Goal: Transaction & Acquisition: Purchase product/service

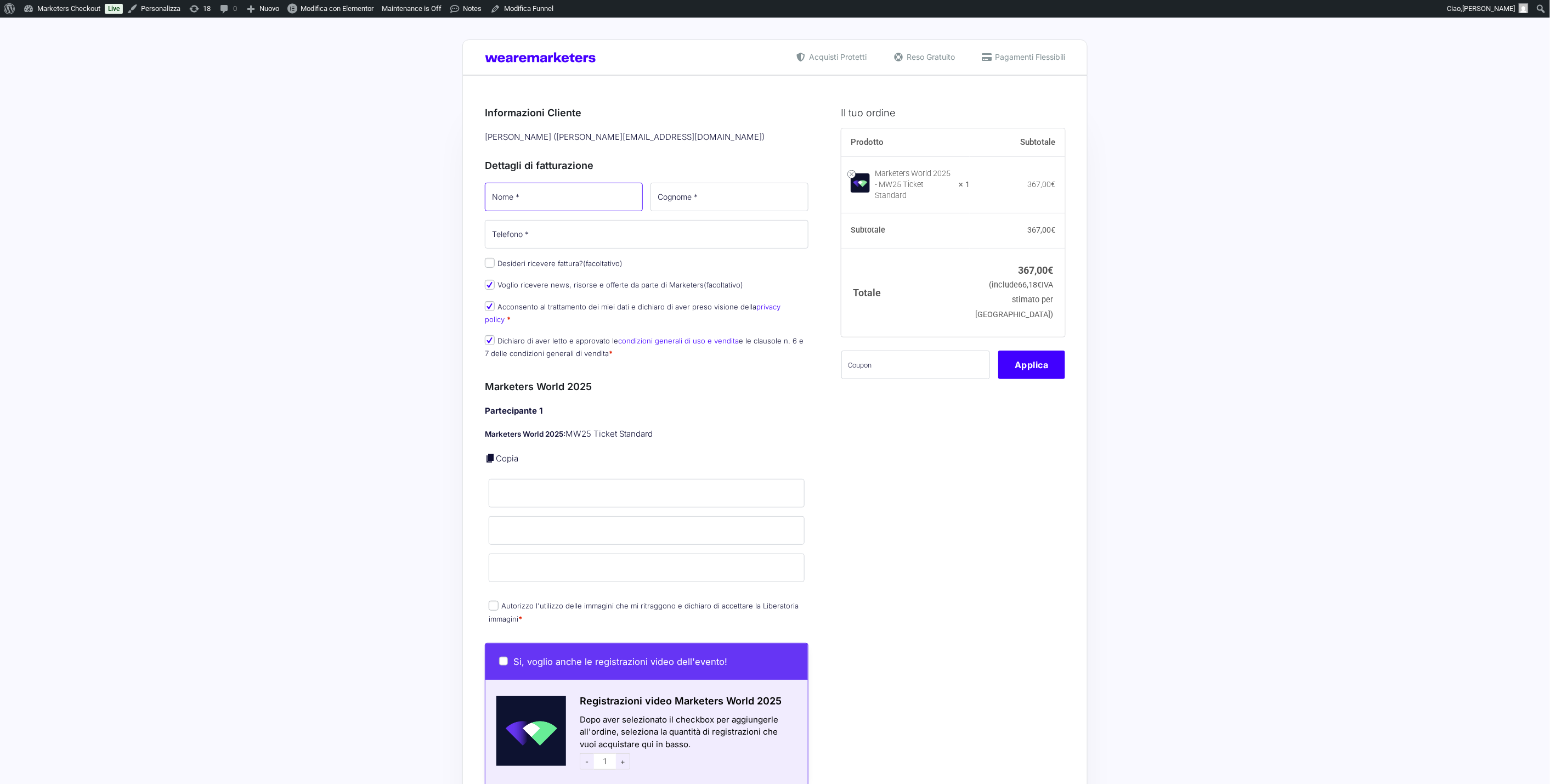
click at [558, 202] on input "Nome *" at bounding box center [564, 197] width 158 height 28
type input "[PERSON_NAME]"
click at [693, 200] on input "Cognome *" at bounding box center [729, 197] width 158 height 28
type input "Vignali"
click at [532, 236] on input "Telefono *" at bounding box center [647, 234] width 324 height 28
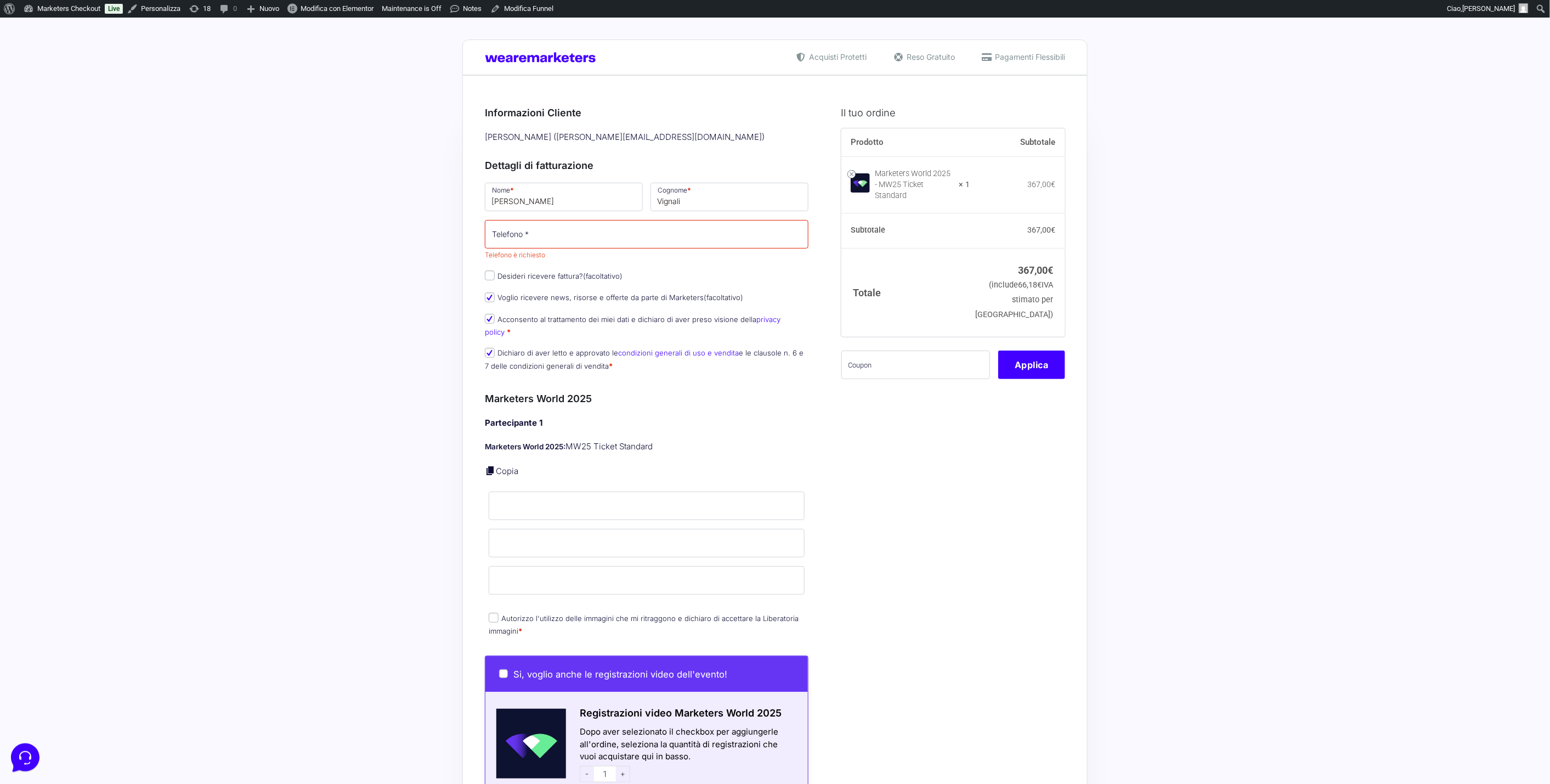
click at [413, 233] on div "Acquisti Protetti Reso Gratuito Pagamenti Flessibili Riepilogo Ordine 367,00 € …" at bounding box center [775, 726] width 1550 height 1417
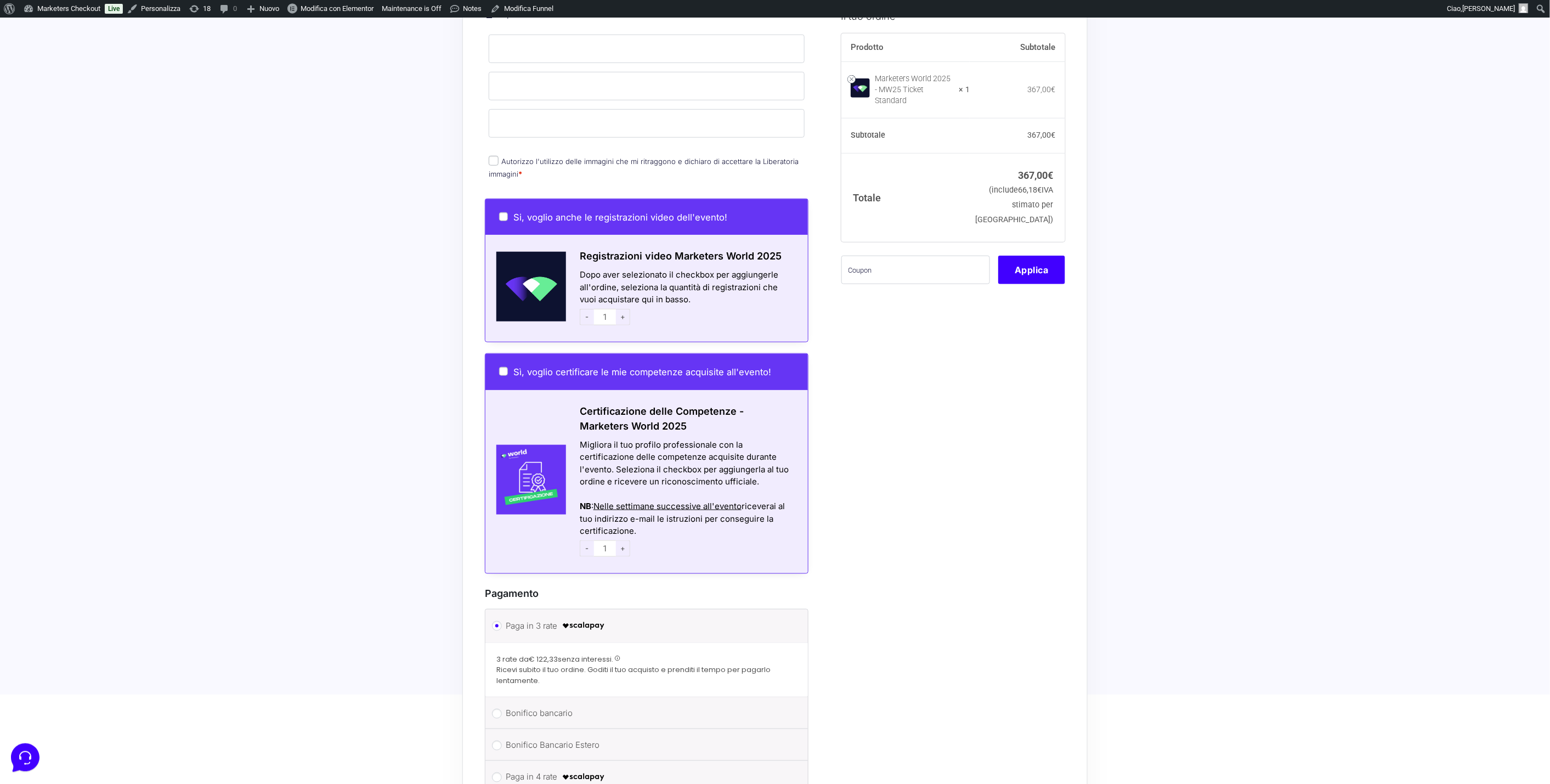
scroll to position [421, 0]
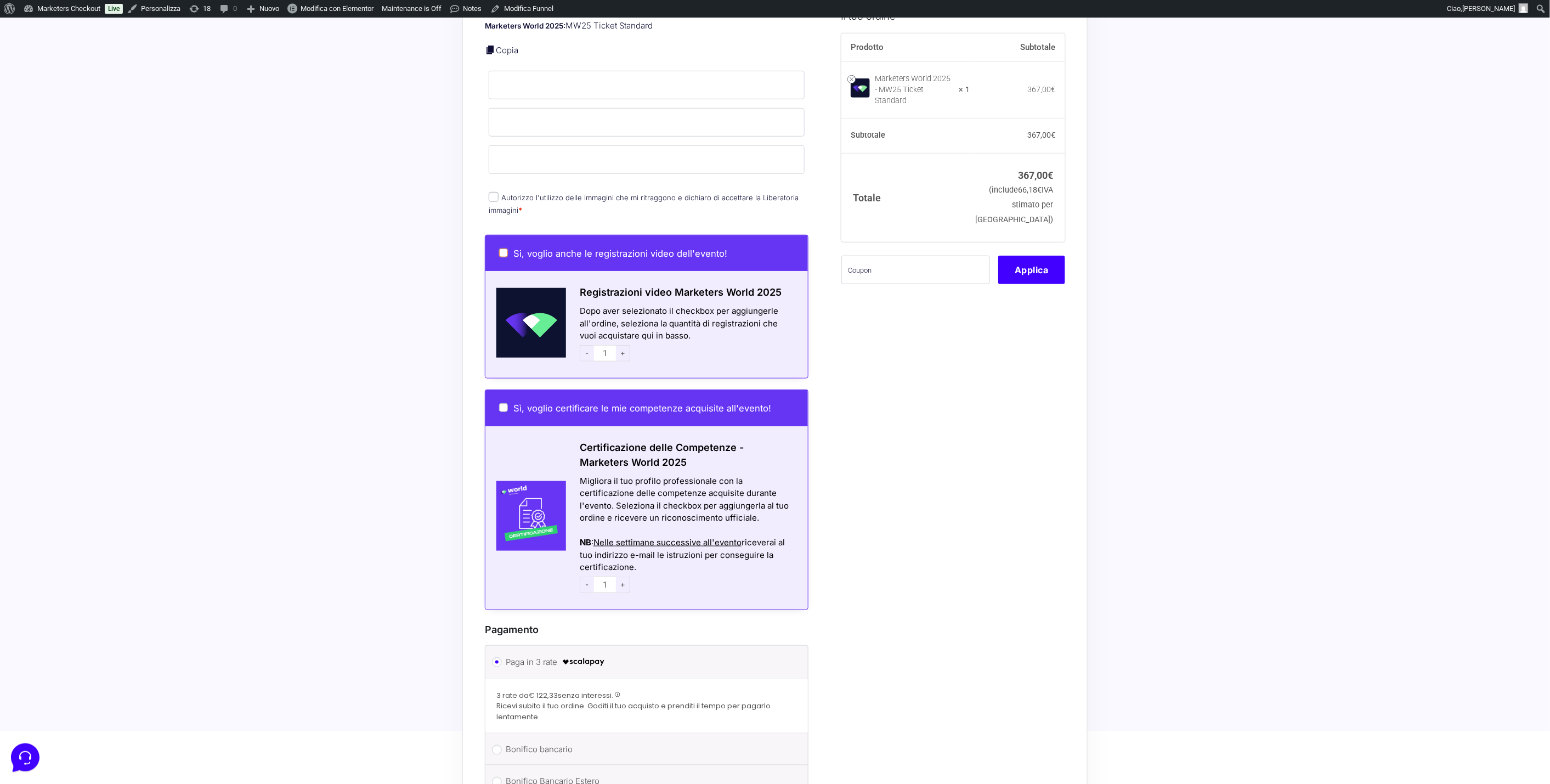
click at [502, 248] on input "Si, voglio anche le registrazioni video dell'evento!" at bounding box center [503, 253] width 9 height 9
checkbox input "true"
click at [502, 248] on input "Si, voglio anche le registrazioni video dell'evento!" at bounding box center [503, 253] width 9 height 9
checkbox input "false"
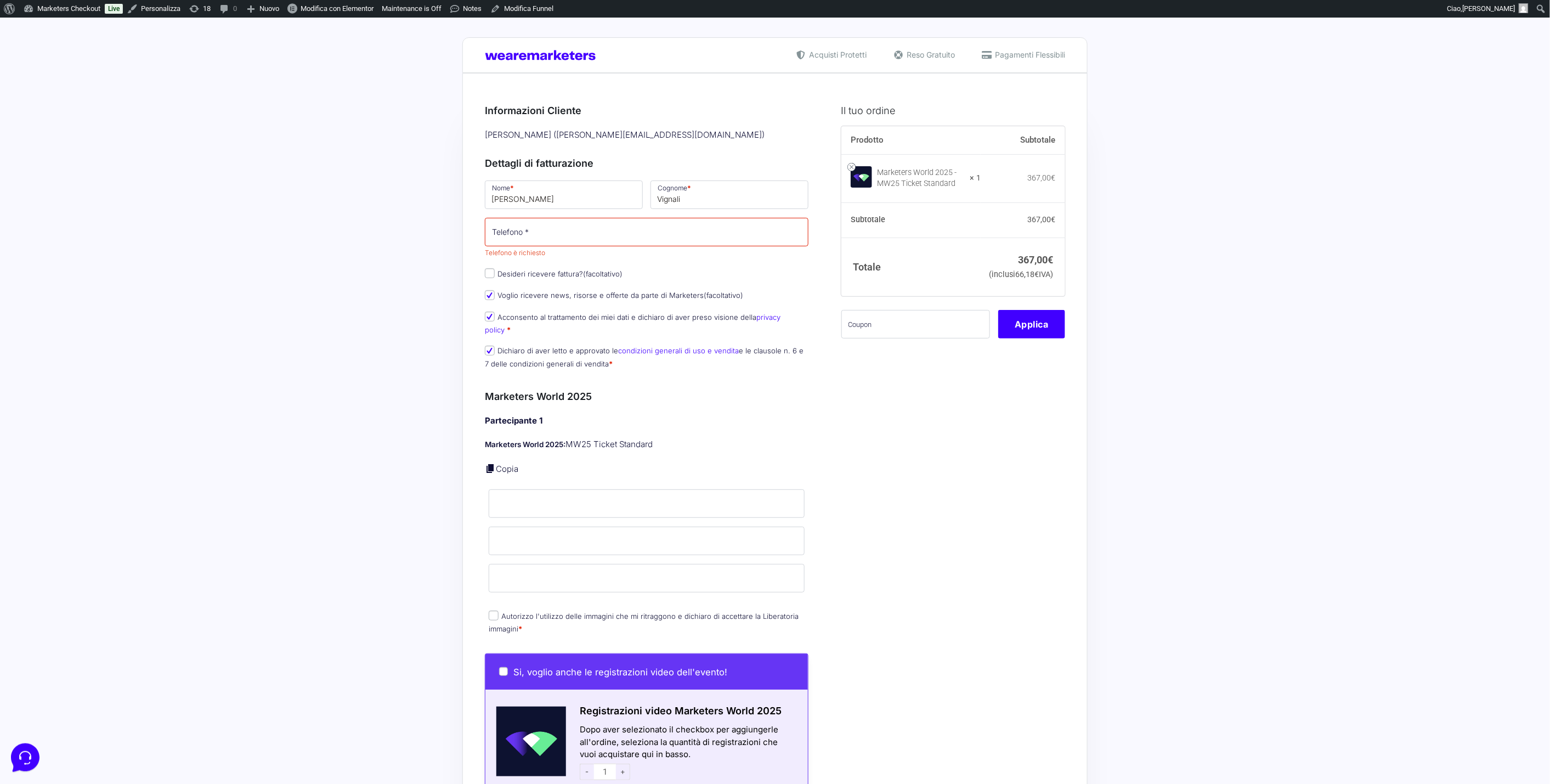
scroll to position [1, 0]
